Goal: Transaction & Acquisition: Purchase product/service

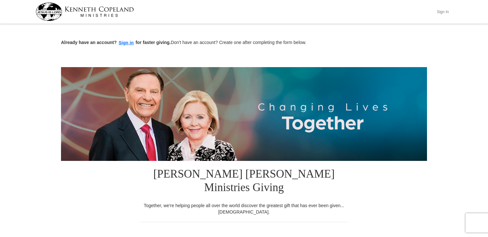
click at [445, 10] on button "Sign In" at bounding box center [442, 12] width 19 height 10
click at [127, 40] on button "Sign in" at bounding box center [126, 42] width 19 height 7
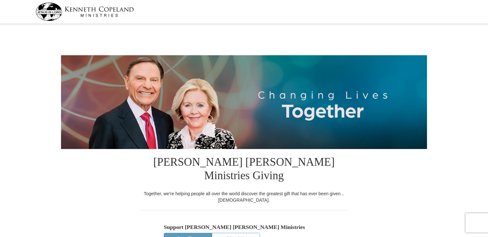
select select "CT"
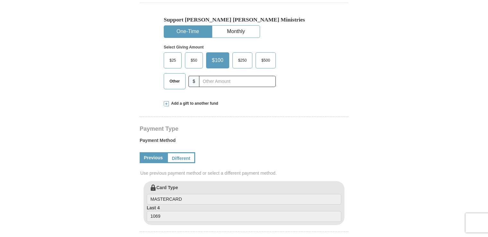
scroll to position [830, 0]
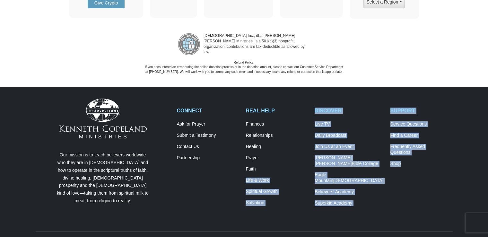
drag, startPoint x: 270, startPoint y: 146, endPoint x: 402, endPoint y: 181, distance: 136.7
click at [402, 181] on div "CONNECT Ask for Prayer Submit a Testimony Contact Us Partnership REAL HELP Fina…" at bounding box center [314, 160] width 283 height 104
drag, startPoint x: 402, startPoint y: 181, endPoint x: 385, endPoint y: 178, distance: 17.2
click at [385, 178] on div "CONNECT Ask for Prayer Submit a Testimony Contact Us Partnership REAL HELP Fina…" at bounding box center [314, 160] width 283 height 104
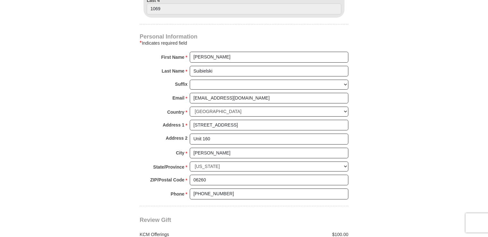
scroll to position [0, 0]
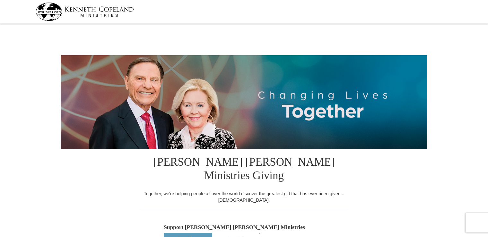
click at [100, 11] on img at bounding box center [85, 12] width 98 height 18
